Goal: Task Accomplishment & Management: Manage account settings

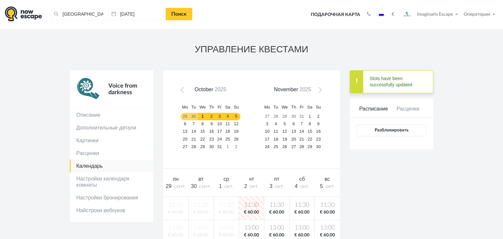
scroll to position [173, 0]
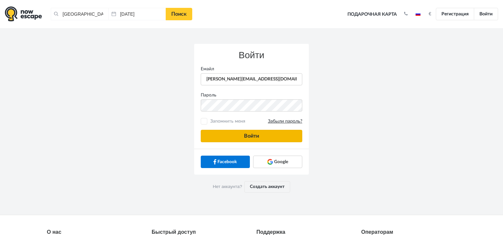
type input "anatoly@imaginaris.ee"
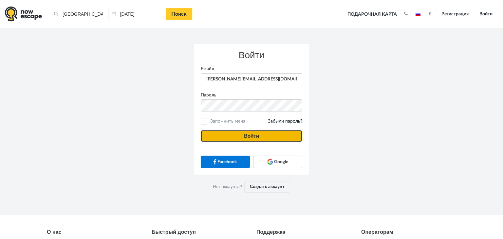
click at [225, 136] on button "Войти" at bounding box center [252, 136] width 102 height 12
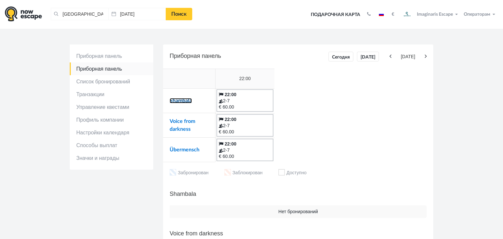
click at [173, 99] on link "Shambala" at bounding box center [181, 100] width 22 height 5
click at [183, 120] on link "Voice from darkness" at bounding box center [183, 125] width 26 height 13
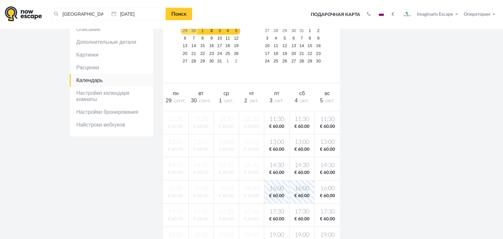
scroll to position [177, 0]
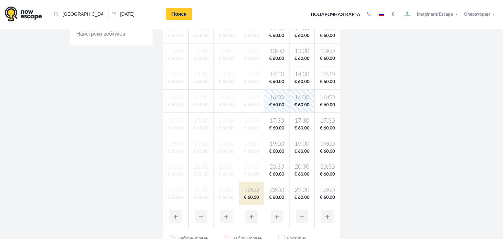
click at [247, 190] on span "22:00" at bounding box center [251, 191] width 22 height 8
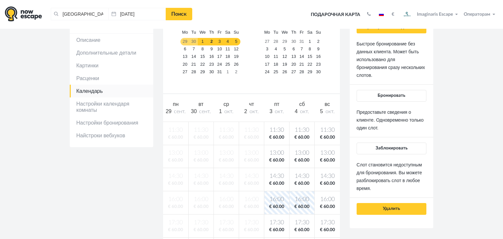
scroll to position [75, 0]
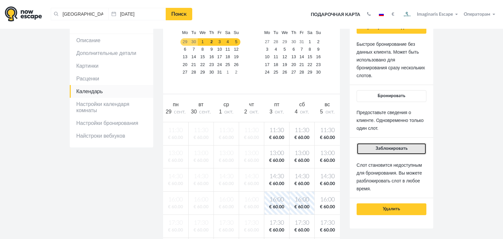
click at [374, 145] on button "Заблокировать" at bounding box center [392, 149] width 70 height 12
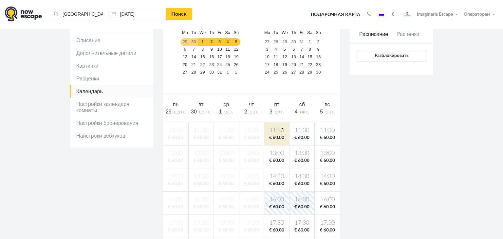
click at [282, 128] on span "11:30" at bounding box center [277, 131] width 22 height 8
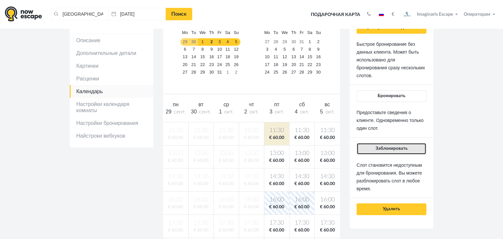
click at [400, 151] on button "Заблокировать" at bounding box center [392, 149] width 70 height 12
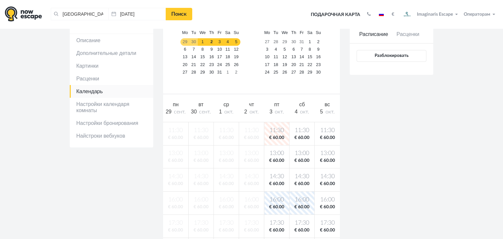
scroll to position [0, 0]
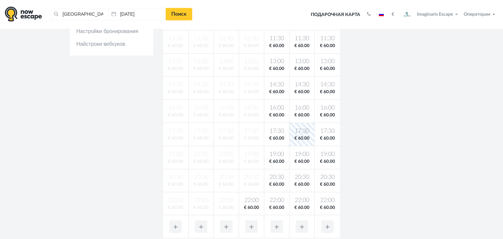
scroll to position [163, 0]
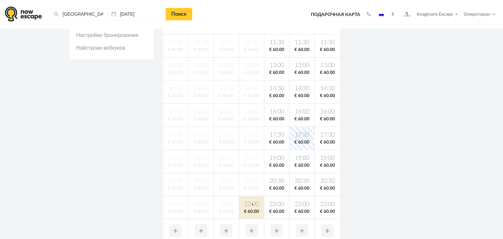
click at [252, 204] on body "[GEOGRAPHIC_DATA], [GEOGRAPHIC_DATA] Очистить все [GEOGRAPHIC_DATA], [GEOGRAPHI…" at bounding box center [251, 165] width 503 height 656
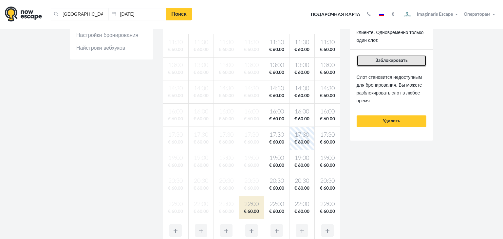
click at [388, 66] on button "Заблокировать" at bounding box center [392, 61] width 70 height 12
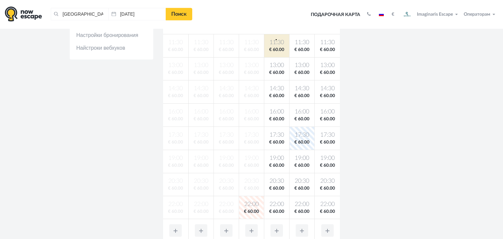
click at [276, 39] on span "11:30" at bounding box center [277, 43] width 22 height 8
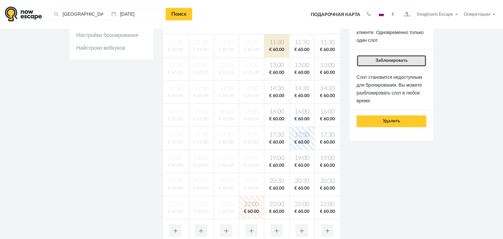
click at [365, 59] on button "Заблокировать" at bounding box center [392, 61] width 70 height 12
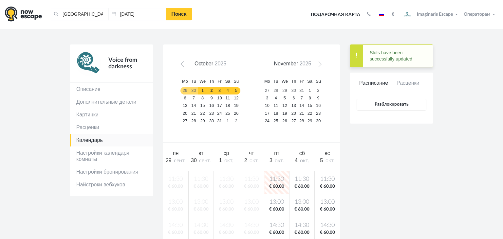
scroll to position [0, 0]
